Goal: Task Accomplishment & Management: Manage account settings

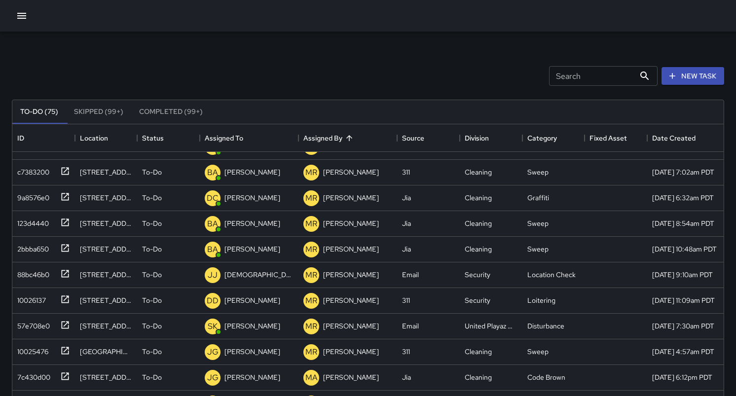
scroll to position [0, 0]
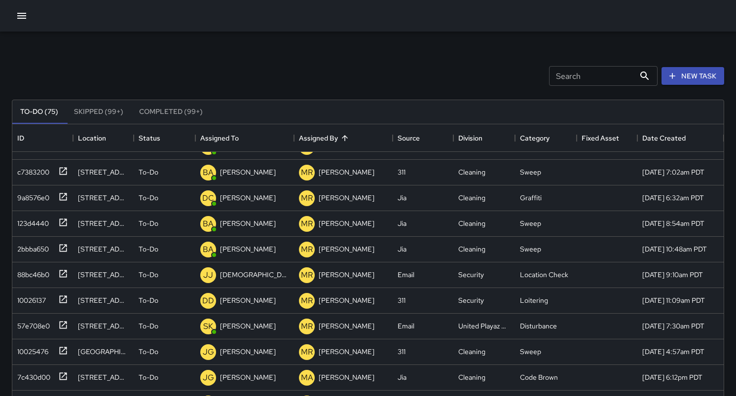
click at [98, 110] on button "Skipped (99+)" at bounding box center [98, 112] width 65 height 24
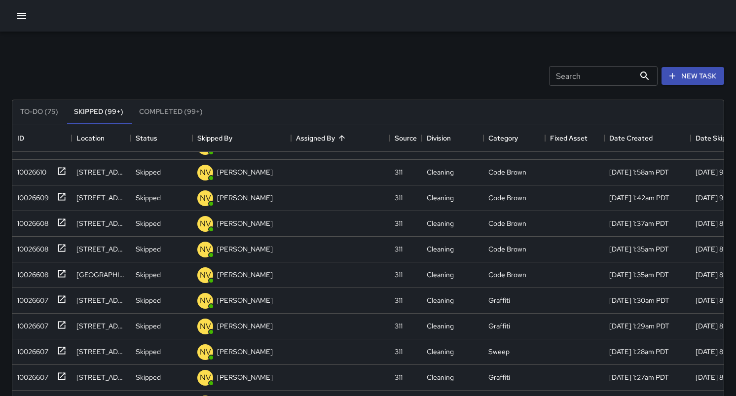
click at [39, 115] on button "To-Do (75)" at bounding box center [39, 112] width 54 height 24
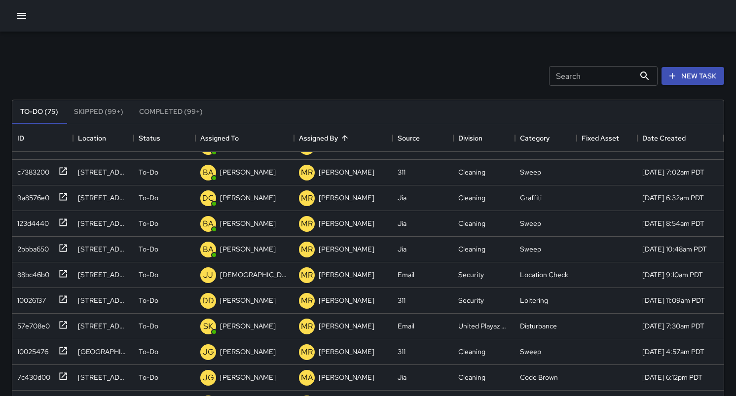
click at [96, 114] on button "Skipped (99+)" at bounding box center [98, 112] width 65 height 24
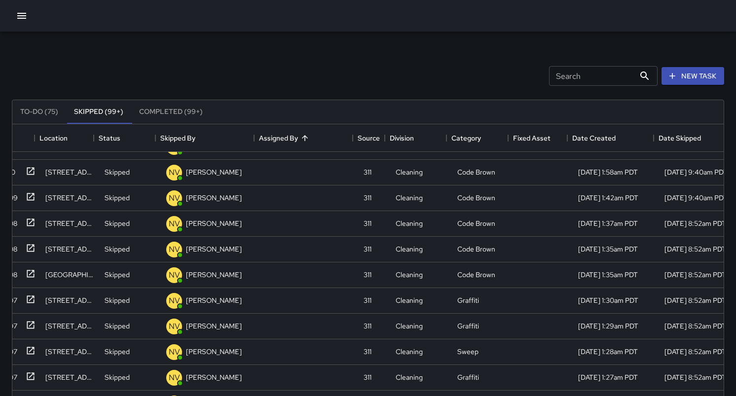
scroll to position [248, 53]
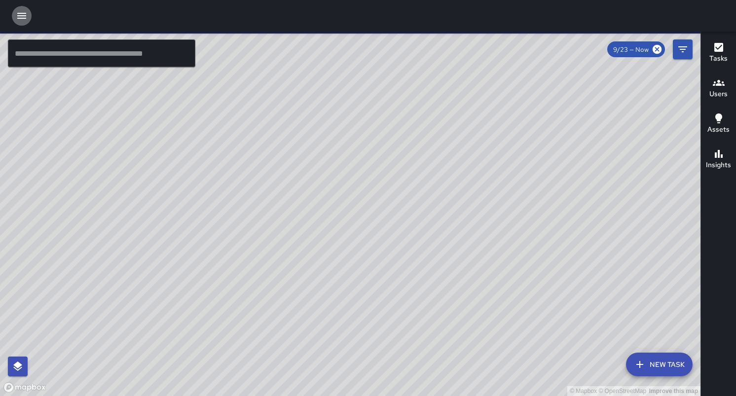
click at [23, 19] on icon "button" at bounding box center [22, 16] width 12 height 12
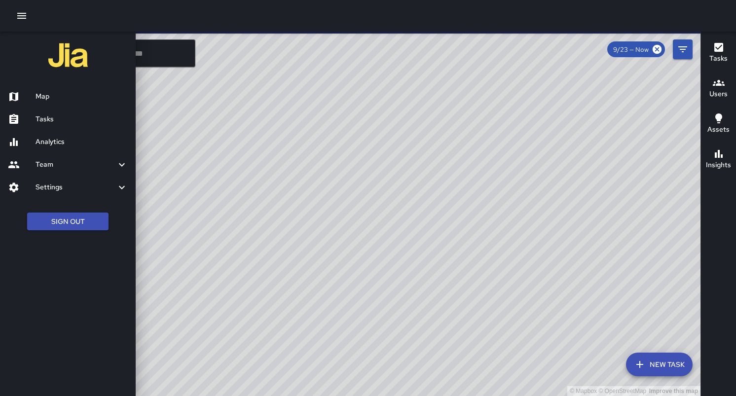
click at [42, 125] on div "Tasks" at bounding box center [68, 119] width 136 height 23
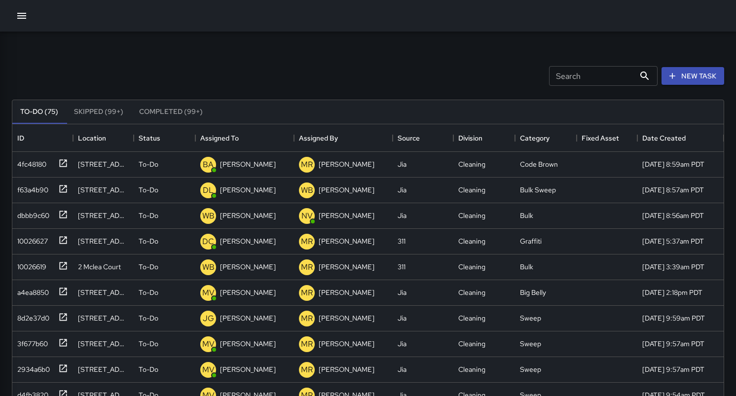
scroll to position [418, 711]
click at [173, 110] on button "Completed (99+)" at bounding box center [170, 112] width 79 height 24
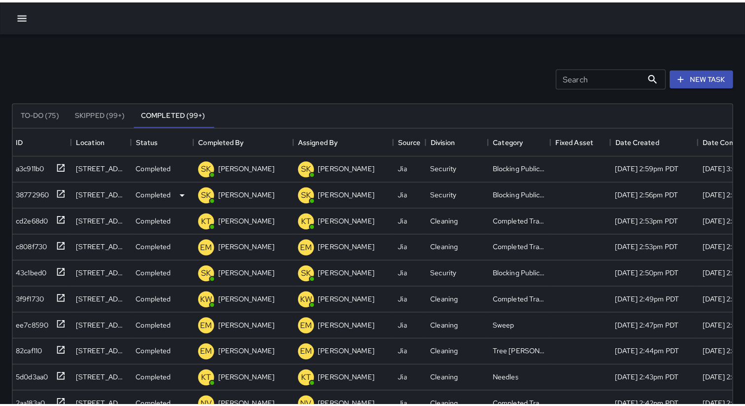
scroll to position [0, 0]
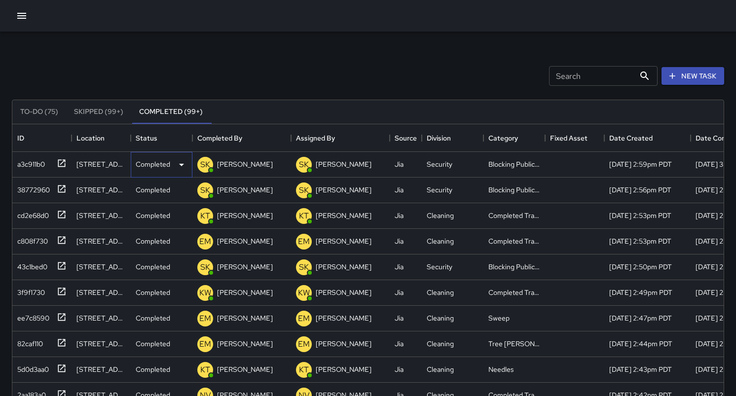
click at [177, 172] on div "Completed" at bounding box center [162, 165] width 62 height 26
click at [159, 72] on div at bounding box center [368, 198] width 736 height 396
click at [102, 106] on button "Skipped (99+)" at bounding box center [98, 112] width 65 height 24
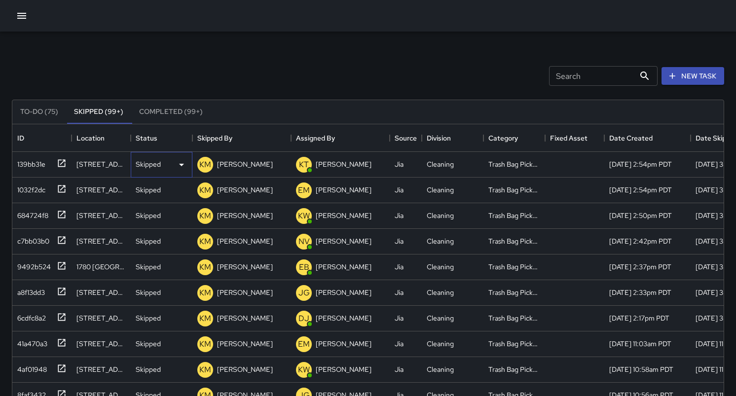
click at [168, 167] on div "Skipped" at bounding box center [162, 165] width 52 height 12
click at [111, 72] on div at bounding box center [368, 198] width 736 height 396
click at [34, 114] on button "To-Do (75)" at bounding box center [39, 112] width 54 height 24
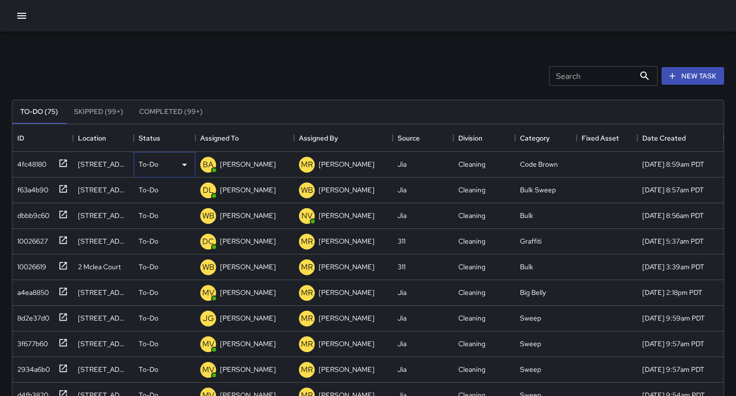
click at [158, 167] on div "To-Do" at bounding box center [165, 165] width 52 height 12
click at [122, 87] on div at bounding box center [368, 198] width 736 height 396
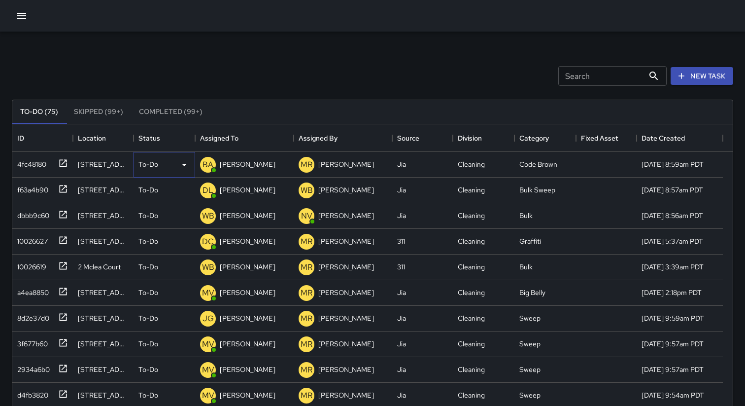
scroll to position [418, 721]
